Goal: Transaction & Acquisition: Purchase product/service

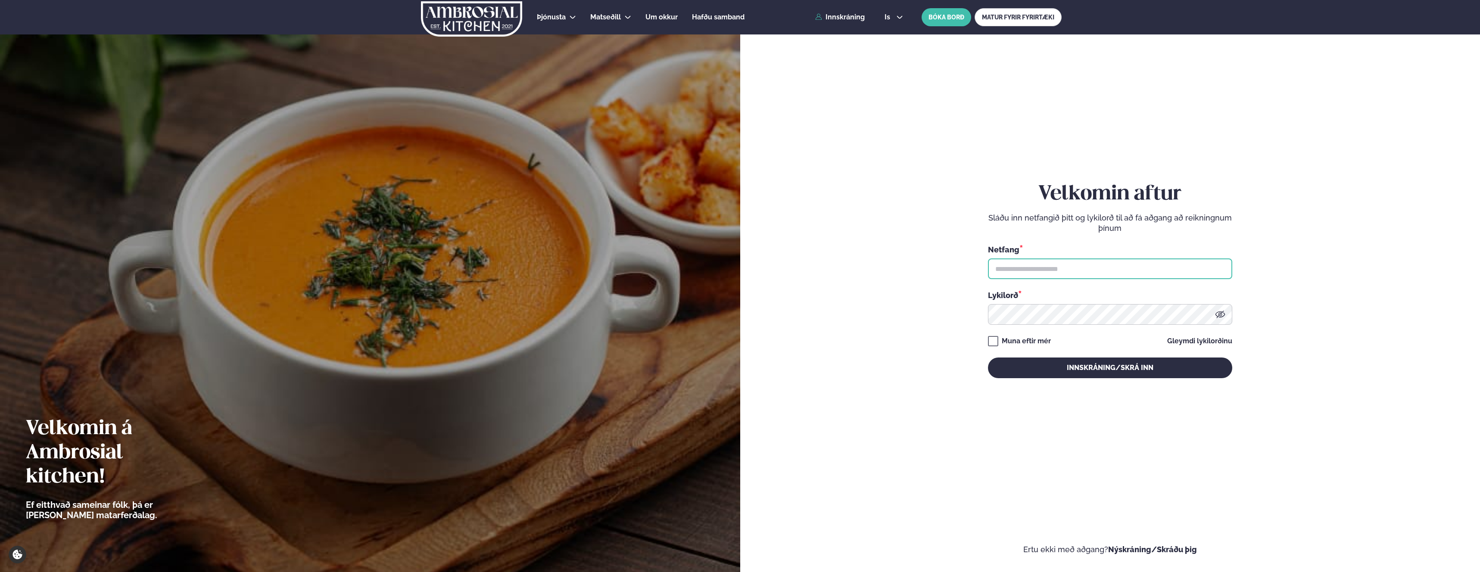
click at [1031, 268] on input "text" at bounding box center [1110, 269] width 244 height 21
type input "**********"
click at [1085, 368] on button "Innskráning/Skrá inn" at bounding box center [1110, 368] width 244 height 21
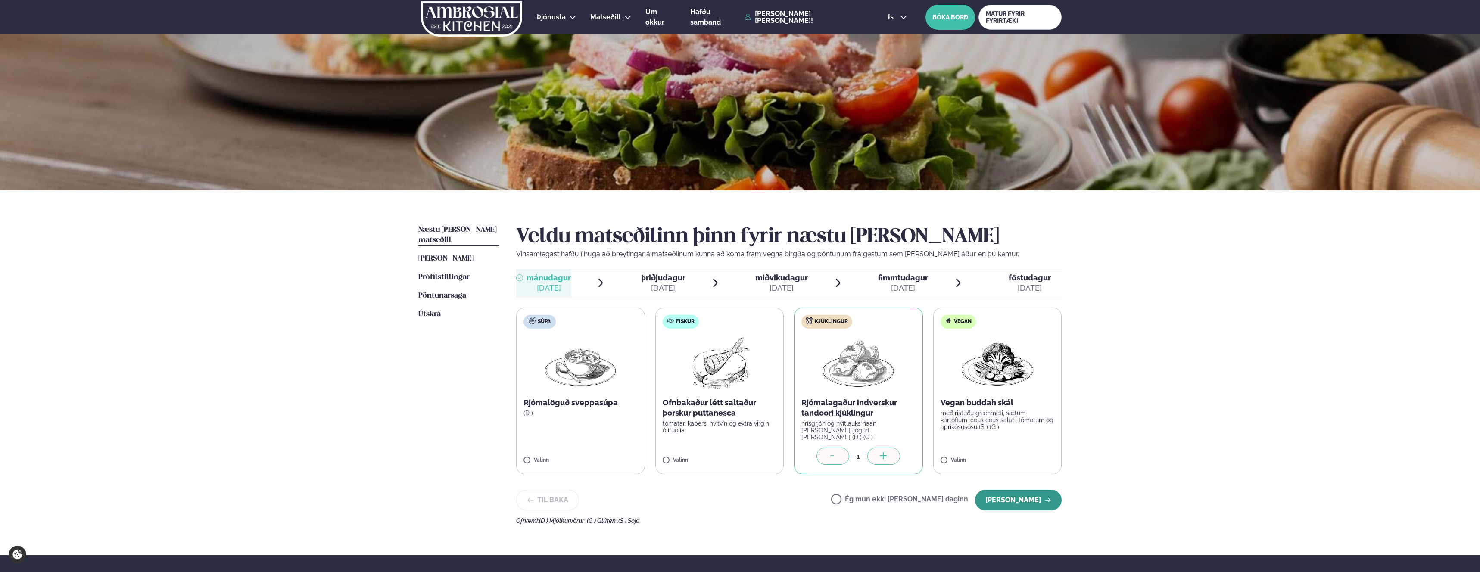
click at [1016, 498] on button "[PERSON_NAME]" at bounding box center [1018, 500] width 87 height 21
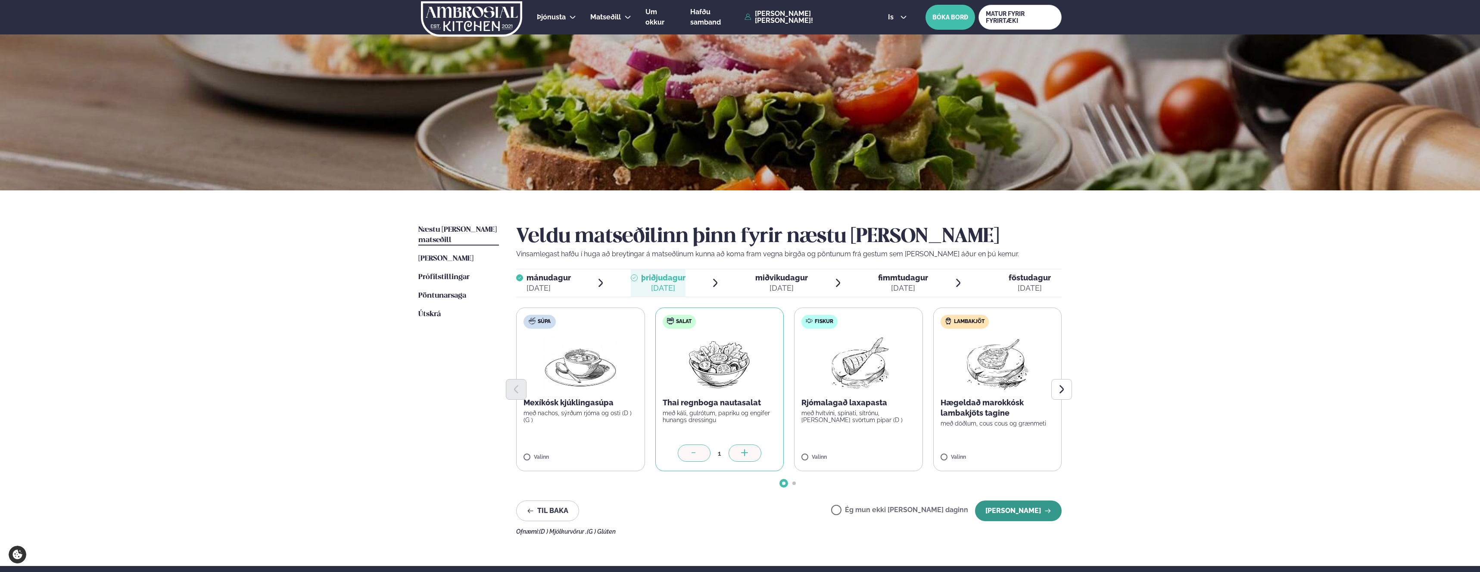
click at [1018, 510] on button "[PERSON_NAME]" at bounding box center [1018, 511] width 87 height 21
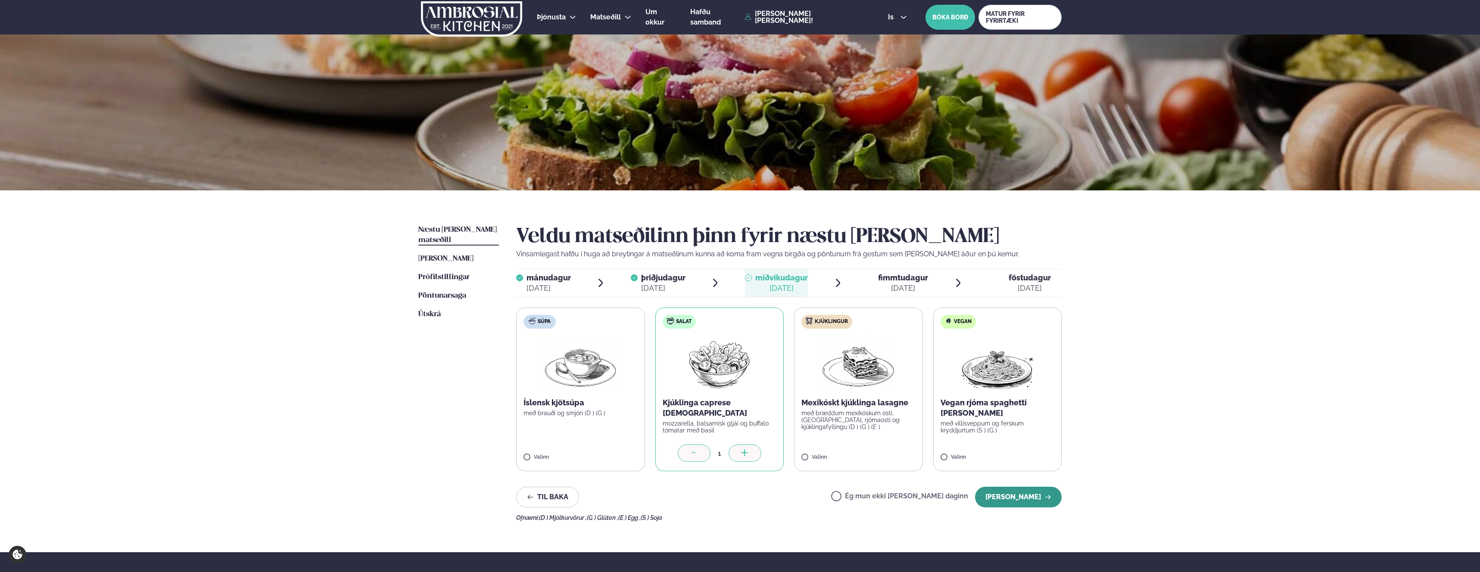
click at [1032, 502] on button "[PERSON_NAME]" at bounding box center [1018, 497] width 87 height 21
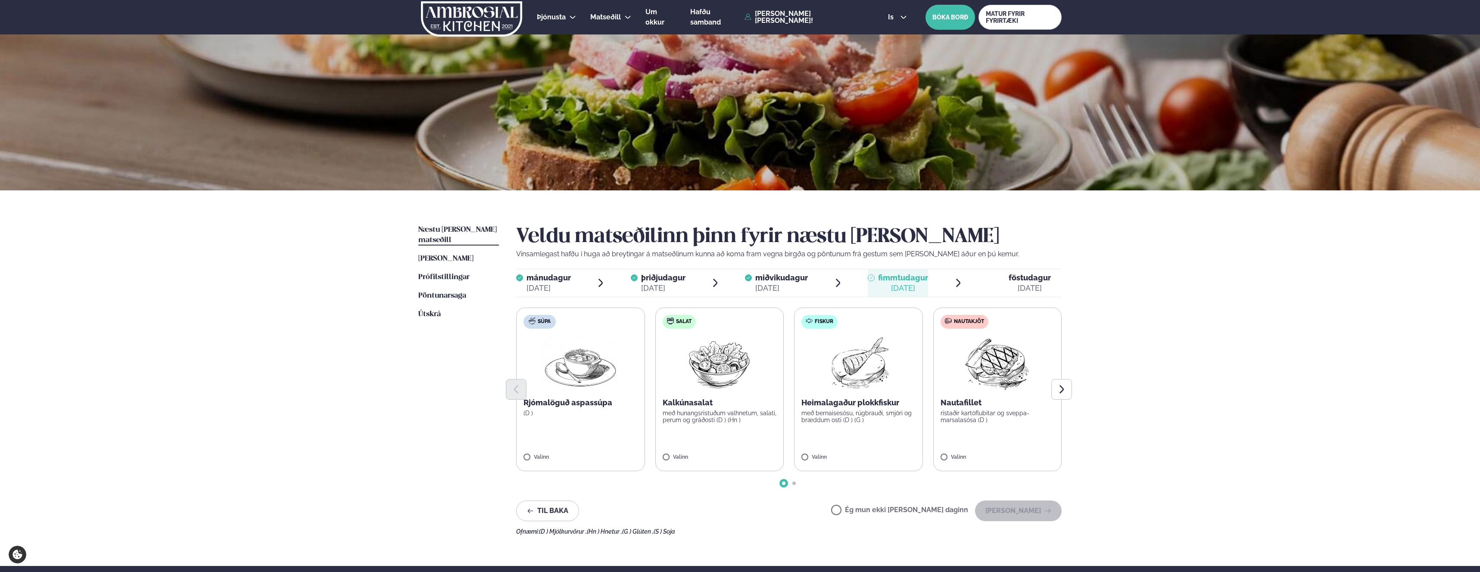
click at [698, 433] on label "Salat Kalkúnasalat með hunangsristuðum valhnetum, salati, perum og gráðosti (D …" at bounding box center [719, 390] width 129 height 164
click at [1028, 507] on button "[PERSON_NAME]" at bounding box center [1018, 511] width 87 height 21
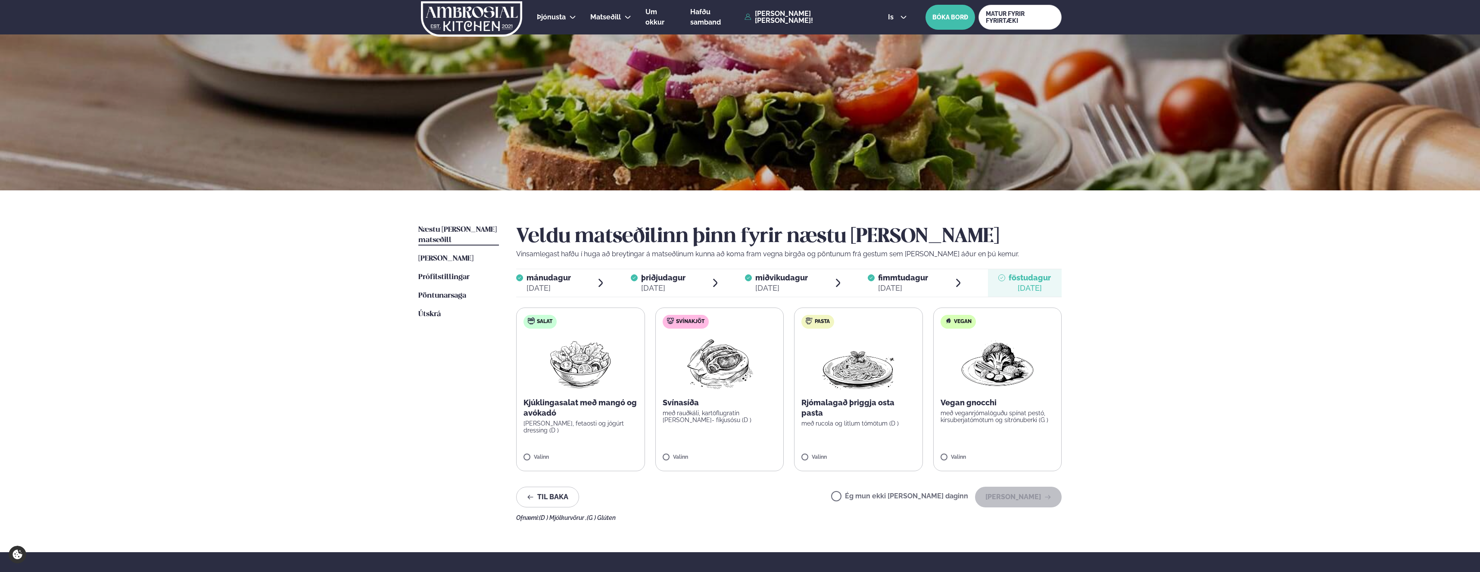
click at [578, 427] on p "[PERSON_NAME], fetaosti og jógúrt dressing (D )" at bounding box center [581, 427] width 114 height 14
click at [1003, 495] on button "[PERSON_NAME]" at bounding box center [1018, 497] width 87 height 21
